Goal: Task Accomplishment & Management: Complete application form

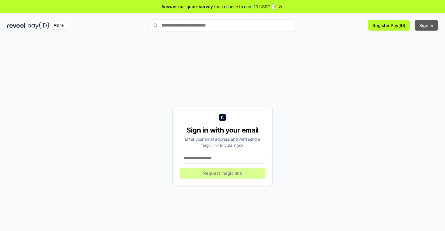
click at [427, 25] on button "Sign In" at bounding box center [426, 25] width 23 height 10
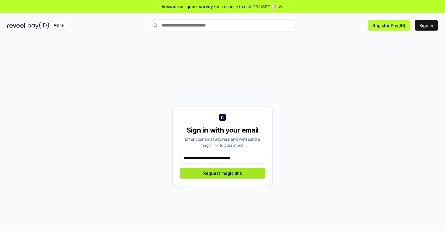
type input "**********"
click at [222, 173] on button "Request magic link" at bounding box center [223, 173] width 86 height 10
